Goal: Task Accomplishment & Management: Complete application form

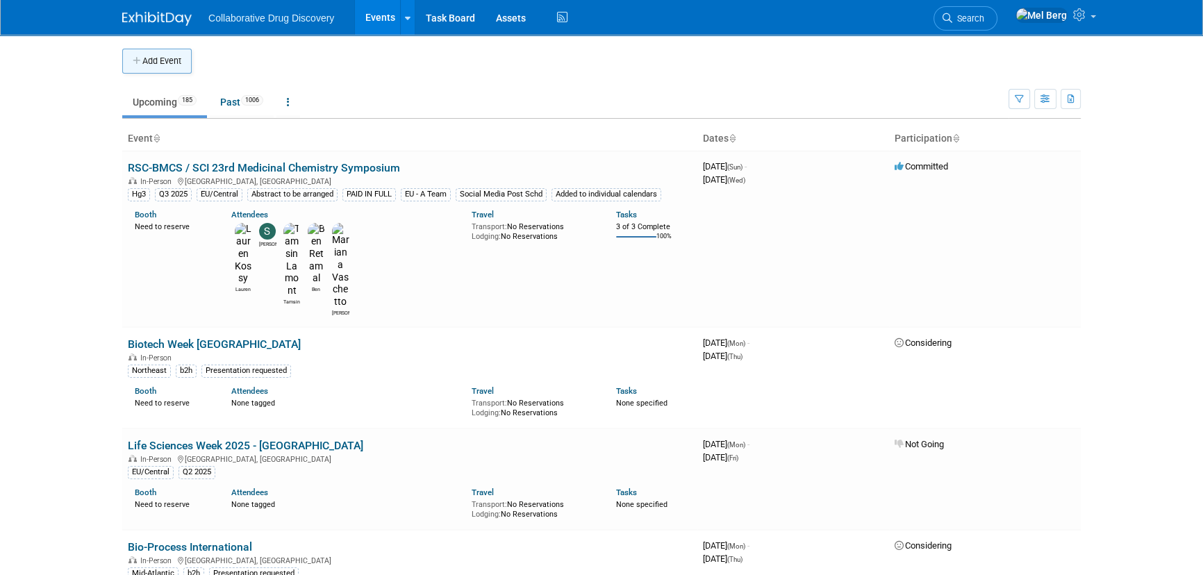
click at [156, 65] on button "Add Event" at bounding box center [156, 61] width 69 height 25
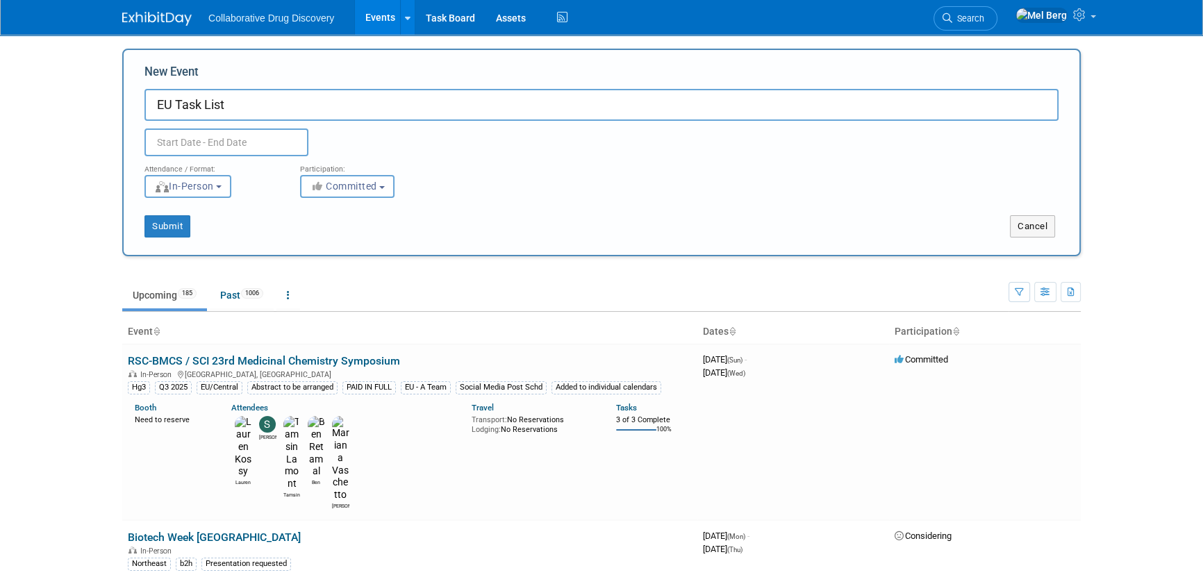
type input "EU Task List"
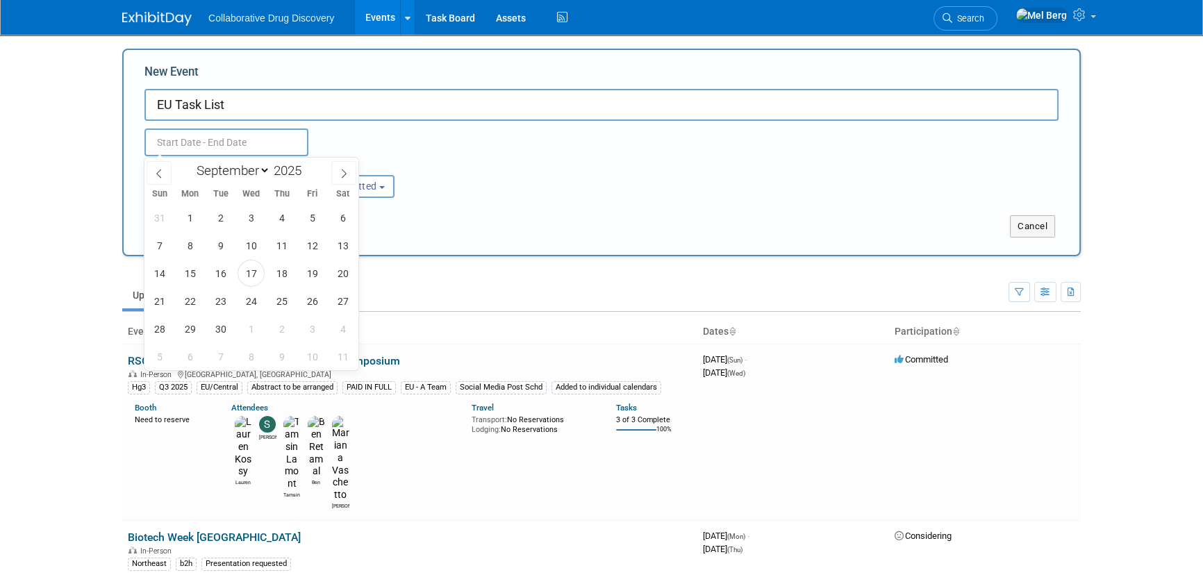
click at [194, 146] on input "text" at bounding box center [226, 142] width 164 height 28
click at [305, 169] on span at bounding box center [307, 166] width 10 height 8
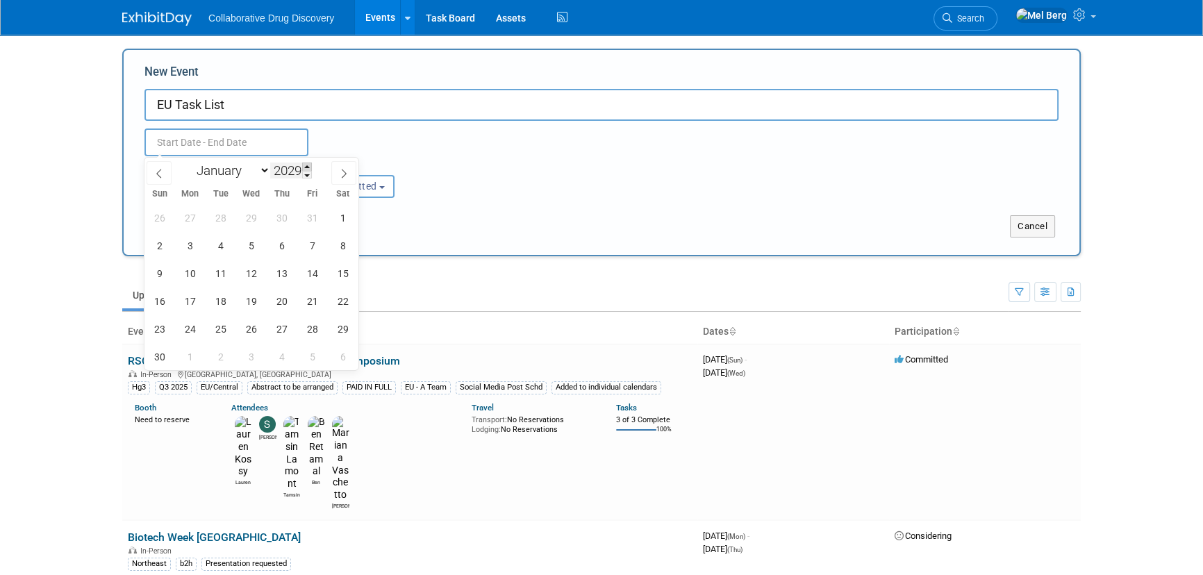
click at [305, 169] on span at bounding box center [307, 166] width 10 height 8
type input "2030"
click at [196, 326] on span "30" at bounding box center [189, 328] width 27 height 27
type input "[DATE] to [DATE]"
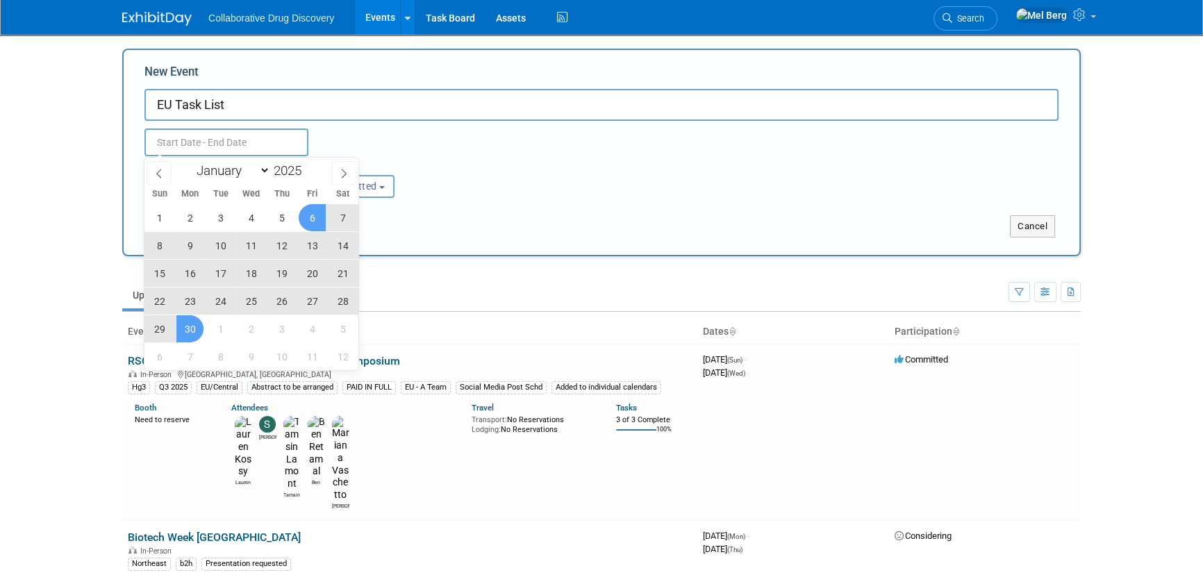
type input "[DATE] to [DATE]"
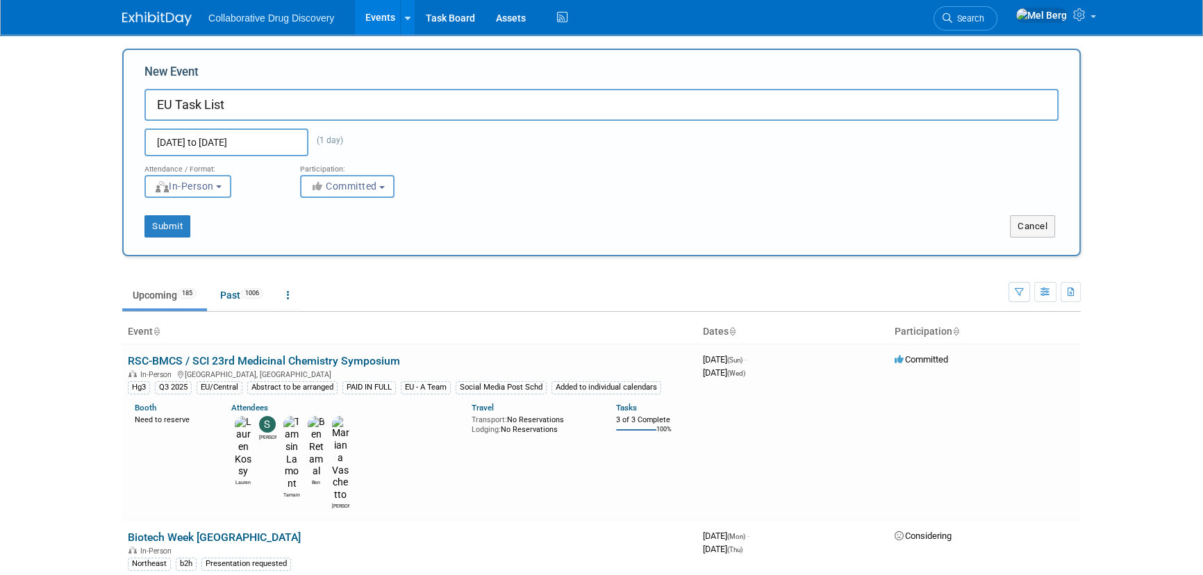
click at [340, 139] on div "[DATE] to [DATE] (1 day)" at bounding box center [252, 142] width 236 height 28
click at [350, 194] on button "Committed" at bounding box center [347, 186] width 94 height 23
click at [342, 237] on label "Considering" at bounding box center [354, 239] width 92 height 18
click at [313, 237] on input "Considering" at bounding box center [308, 239] width 9 height 9
select select "2"
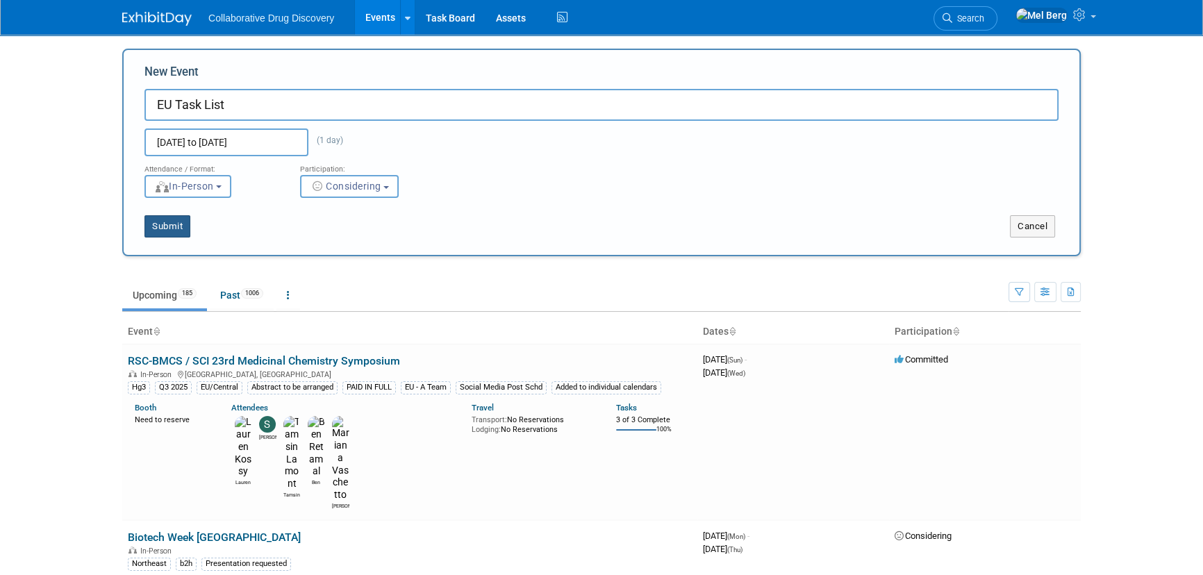
click at [175, 223] on button "Submit" at bounding box center [167, 226] width 46 height 22
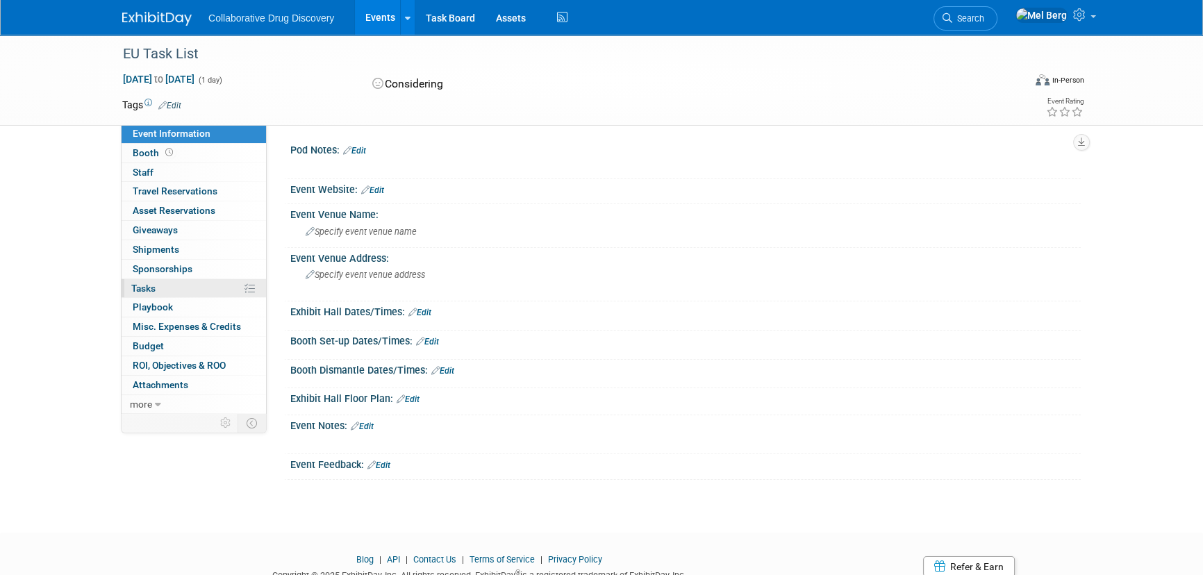
click at [159, 282] on link "0% Tasks 0%" at bounding box center [194, 288] width 144 height 19
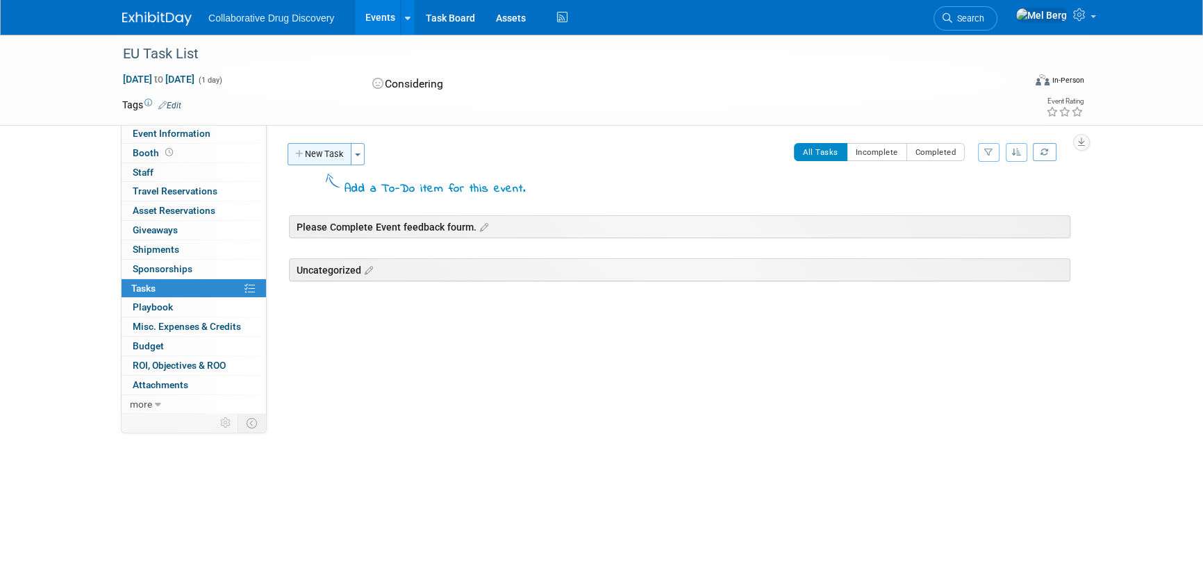
click at [318, 161] on button "New Task" at bounding box center [319, 154] width 64 height 22
